Goal: Information Seeking & Learning: Learn about a topic

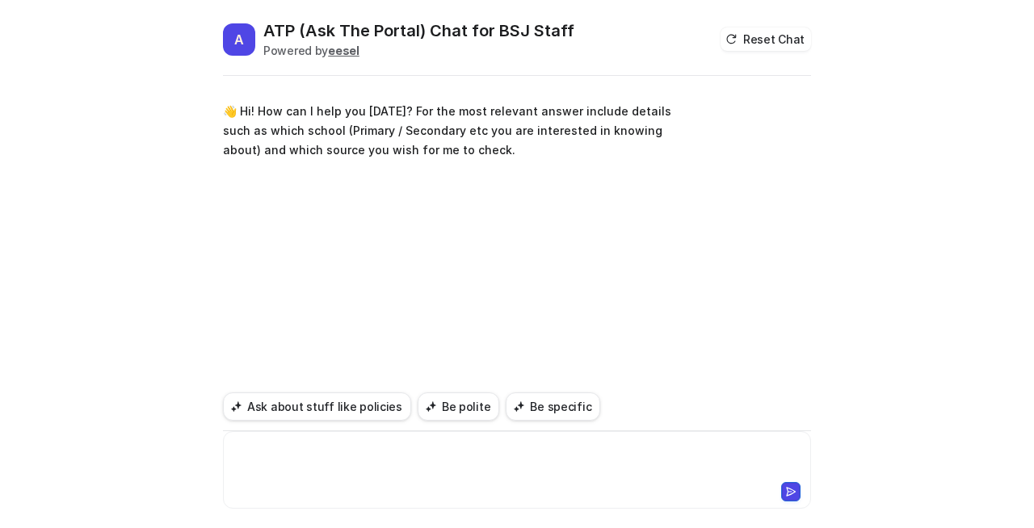
click at [312, 461] on div at bounding box center [517, 460] width 580 height 37
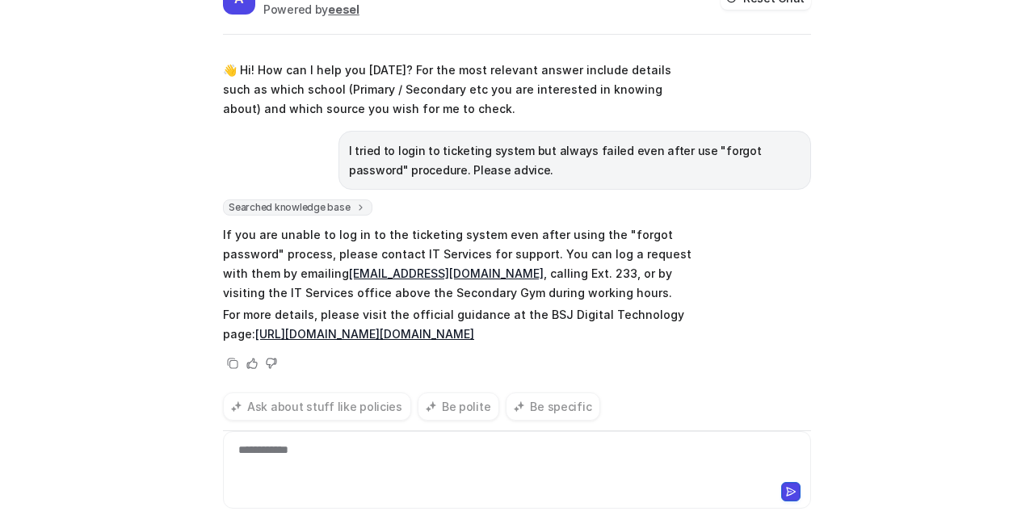
scroll to position [3, 0]
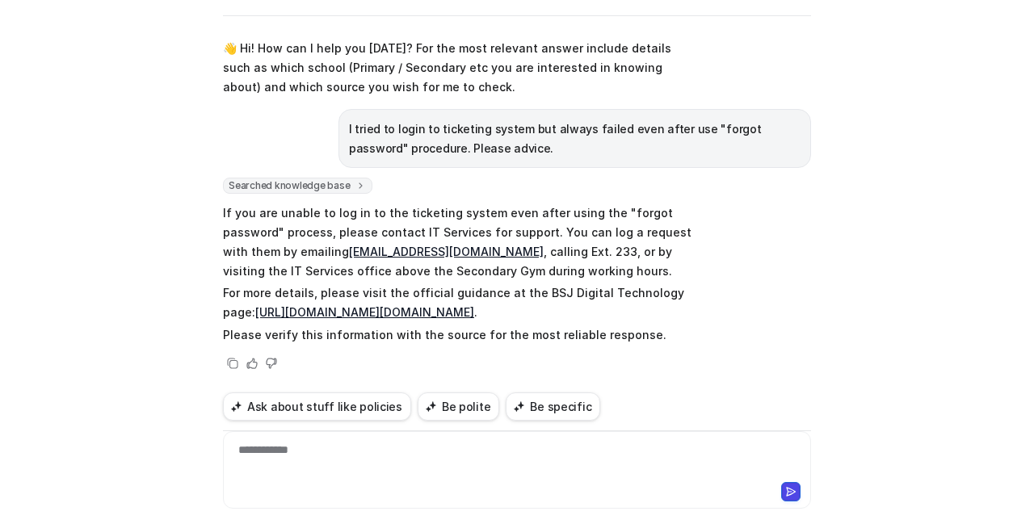
click at [474, 311] on link "[URL][DOMAIN_NAME][DOMAIN_NAME]" at bounding box center [364, 312] width 219 height 14
